Goal: Navigation & Orientation: Find specific page/section

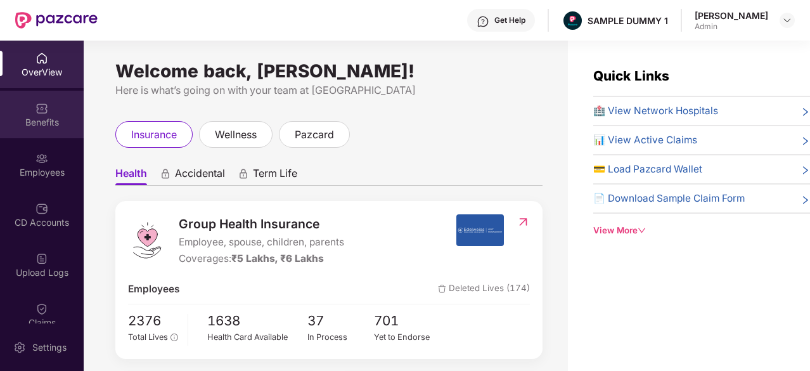
click at [47, 108] on div "Benefits" at bounding box center [42, 115] width 84 height 48
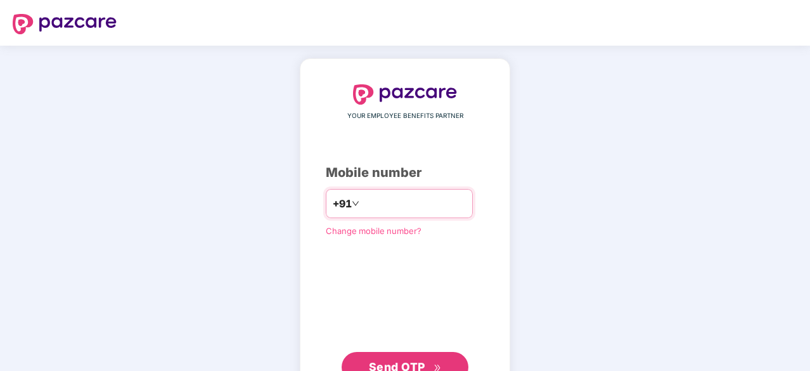
type input "**********"
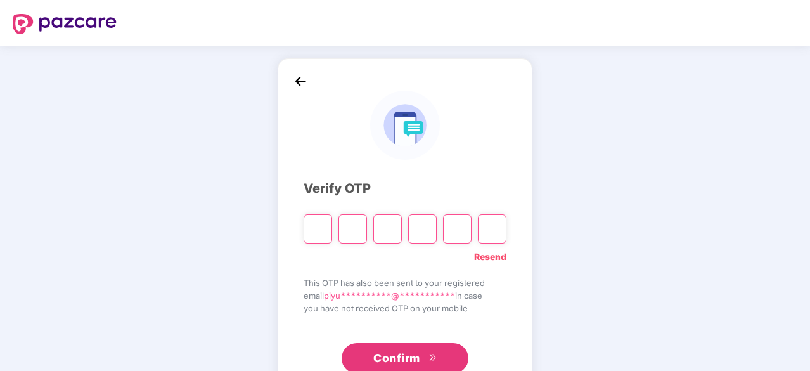
type input "*"
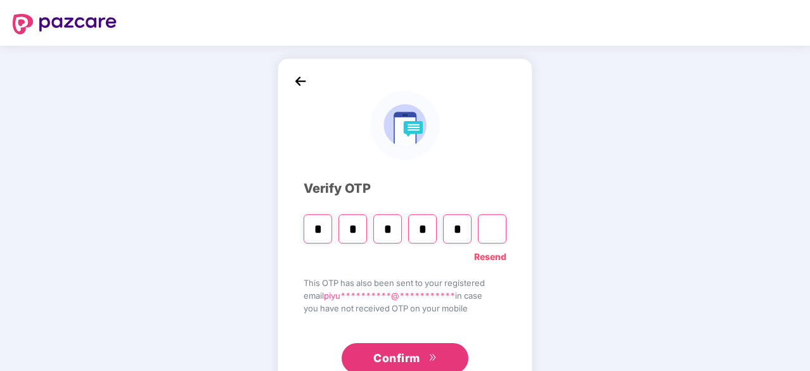
type input "*"
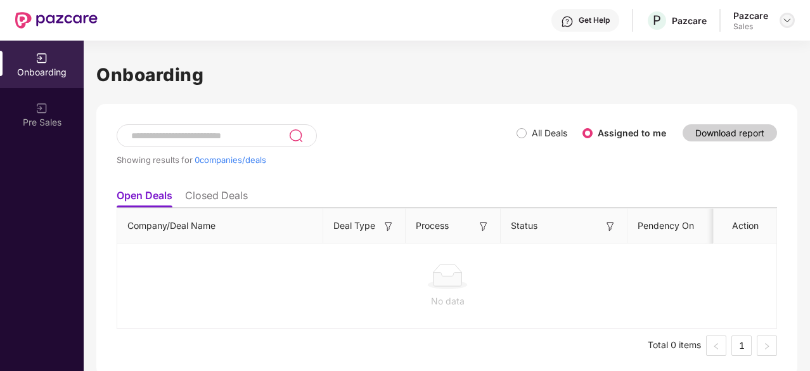
click at [788, 16] on img at bounding box center [788, 20] width 10 height 10
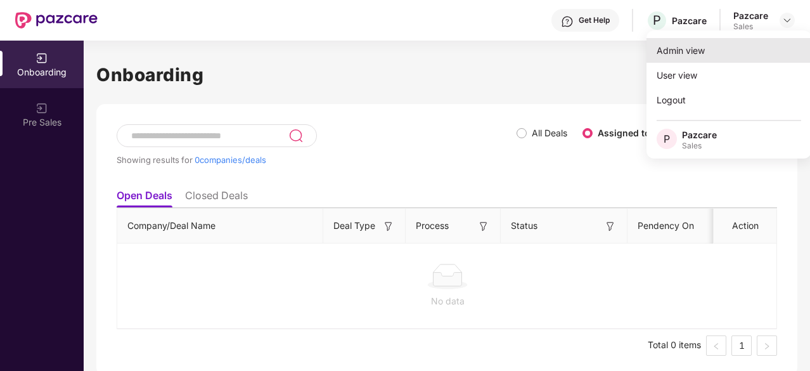
click at [694, 51] on div "Admin view" at bounding box center [729, 50] width 165 height 25
